Goal: Information Seeking & Learning: Learn about a topic

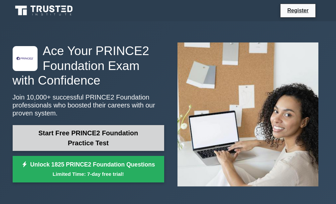
click at [79, 138] on link "Start Free PRINCE2 Foundation Practice Test" at bounding box center [88, 138] width 151 height 26
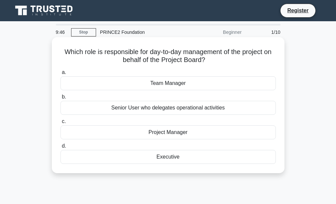
click at [179, 84] on div "Team Manager" at bounding box center [167, 83] width 215 height 14
click at [60, 75] on input "a. Team Manager" at bounding box center [60, 72] width 0 height 4
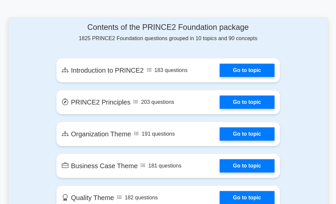
scroll to position [365, 0]
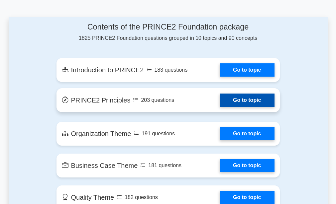
click at [230, 96] on link "Go to topic" at bounding box center [247, 100] width 54 height 13
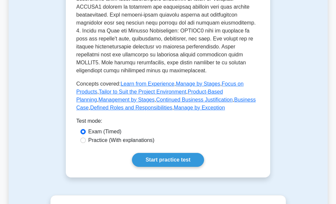
scroll to position [365, 0]
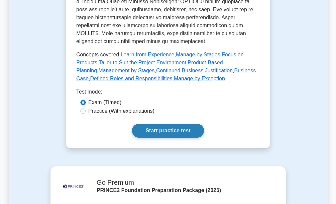
click at [167, 124] on link "Start practice test" at bounding box center [168, 131] width 72 height 14
